Goal: Information Seeking & Learning: Stay updated

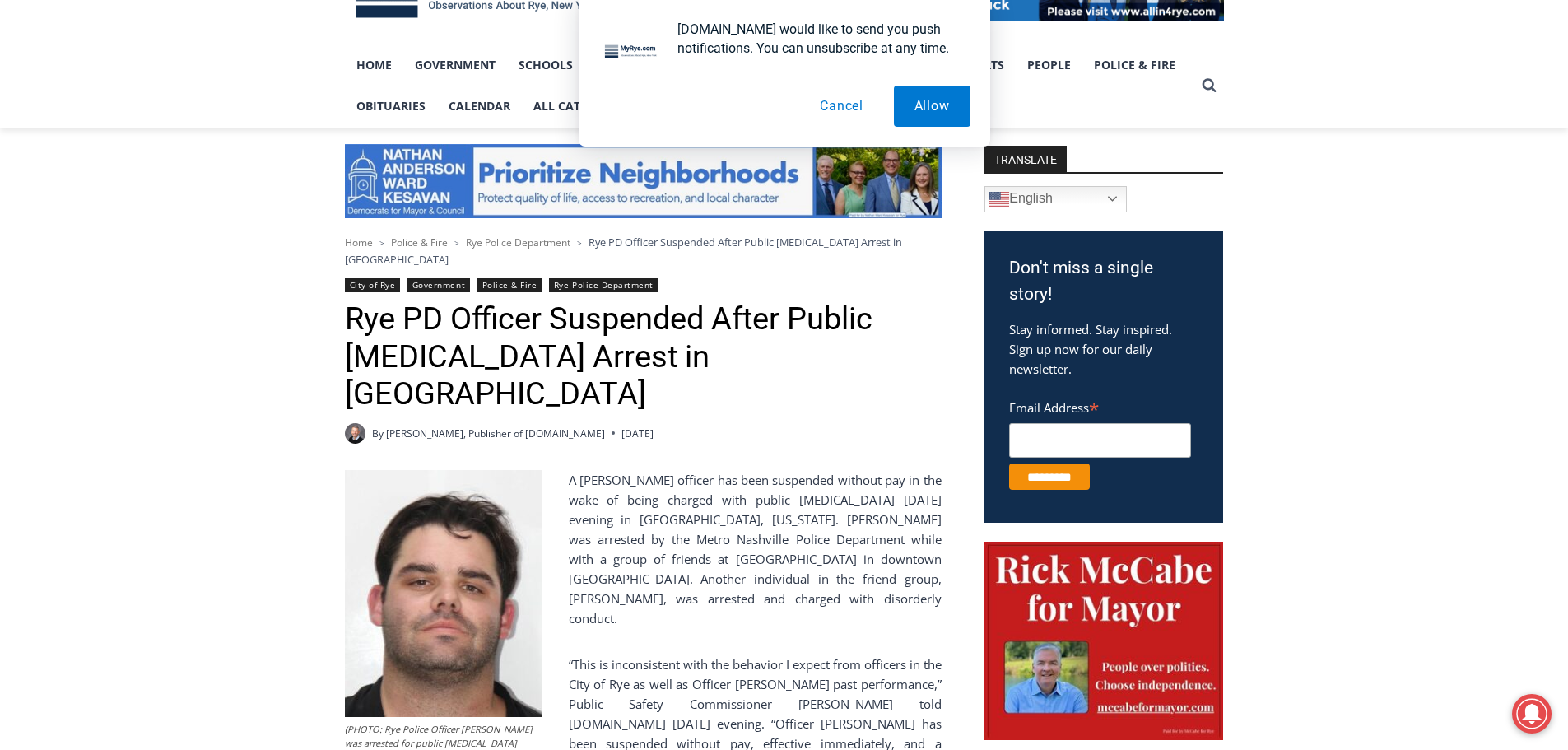
scroll to position [411, 0]
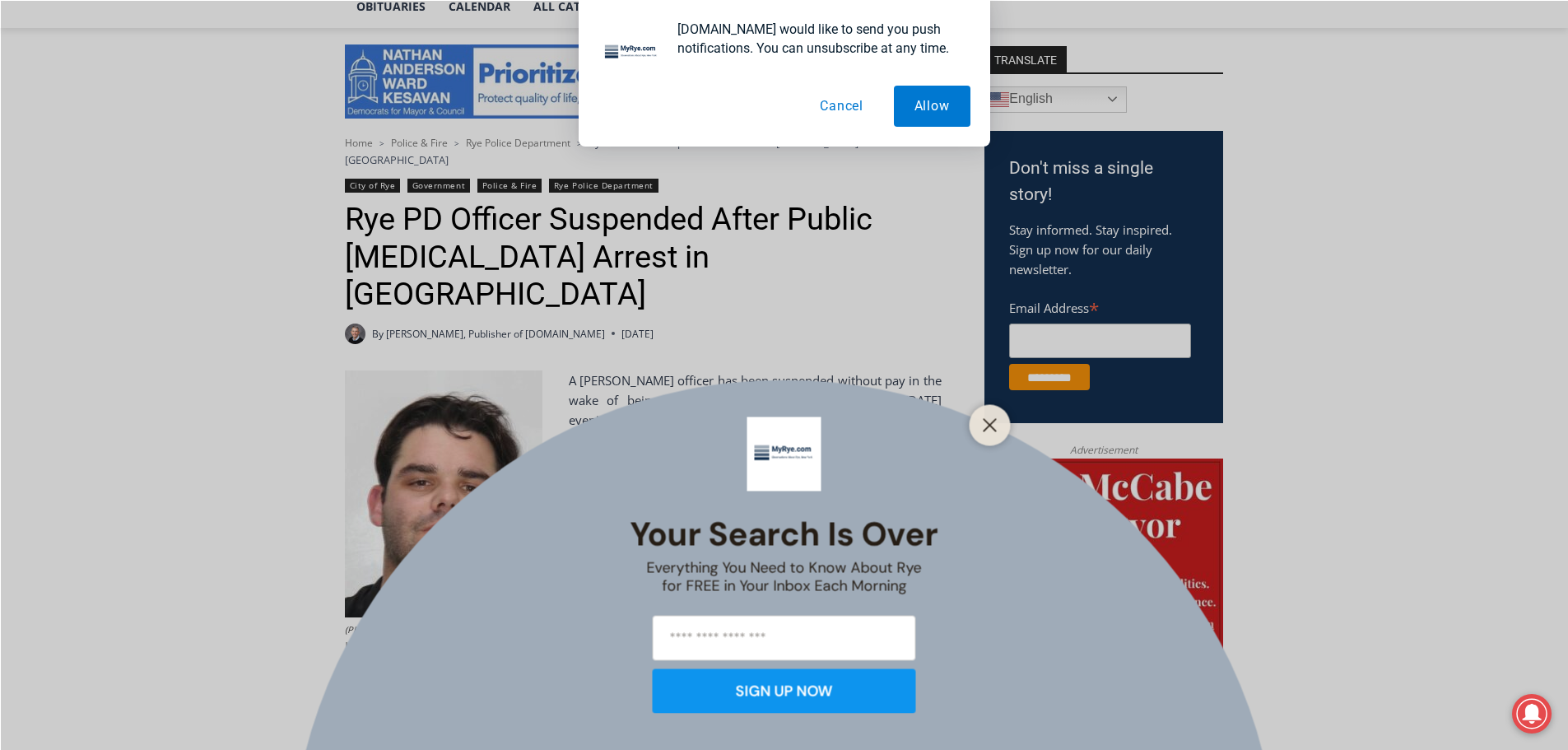
click at [837, 98] on button "Cancel" at bounding box center [841, 106] width 85 height 41
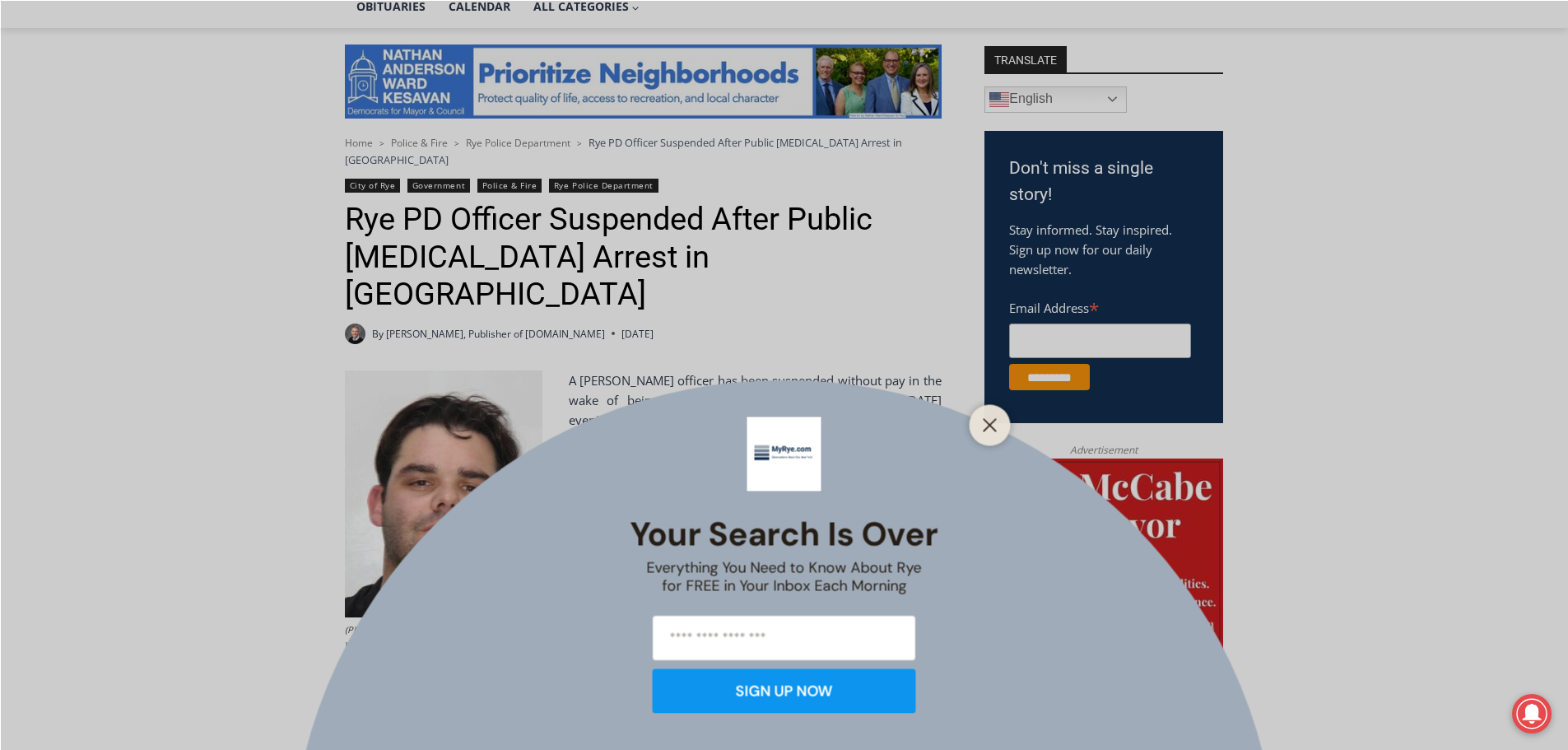
drag, startPoint x: 986, startPoint y: 431, endPoint x: 995, endPoint y: 436, distance: 10.3
click at [995, 437] on div at bounding box center [990, 424] width 41 height 41
click at [995, 423] on icon "Close" at bounding box center [990, 425] width 15 height 15
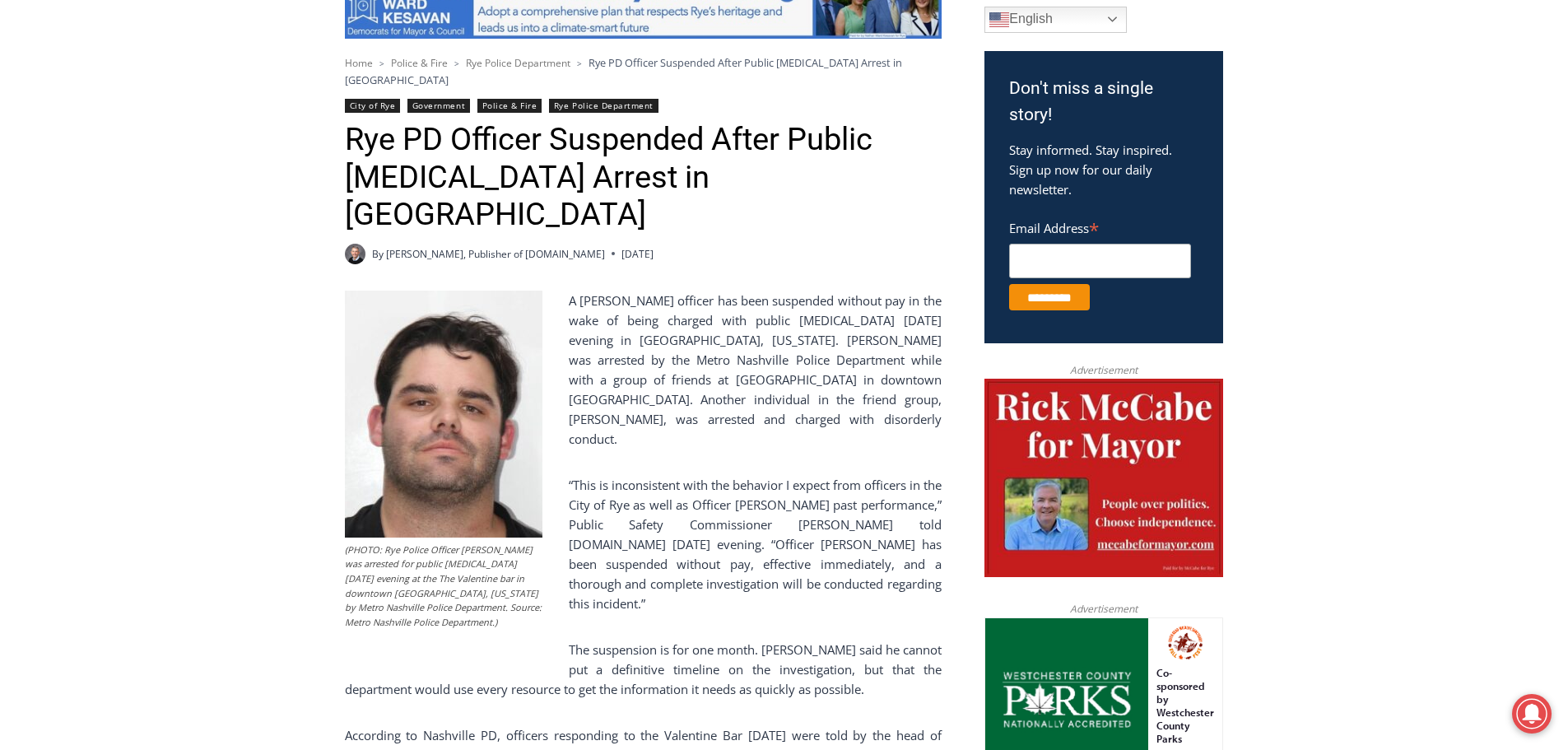
scroll to position [330, 0]
